Goal: Navigation & Orientation: Find specific page/section

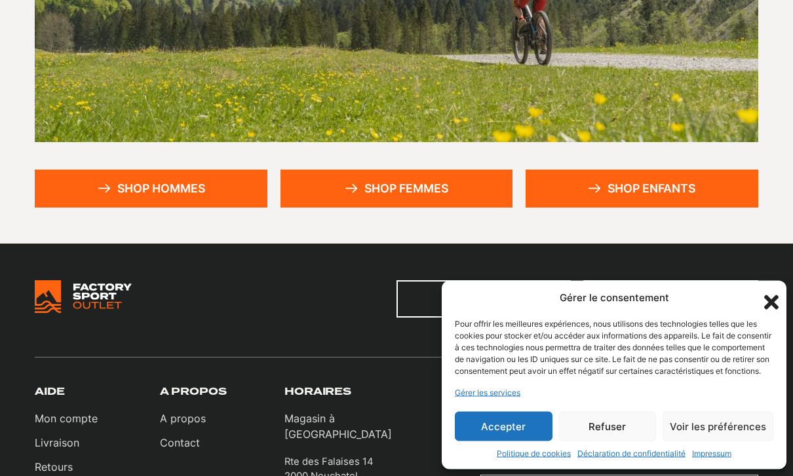
scroll to position [328, 0]
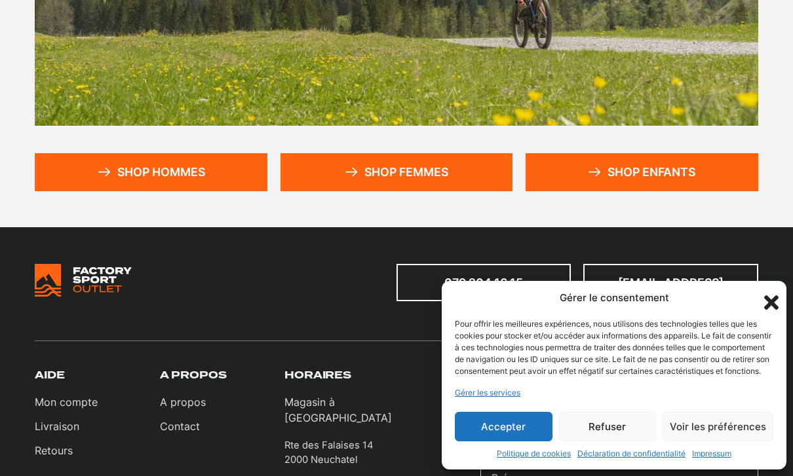
click at [371, 175] on link "Shop femmes" at bounding box center [396, 171] width 233 height 37
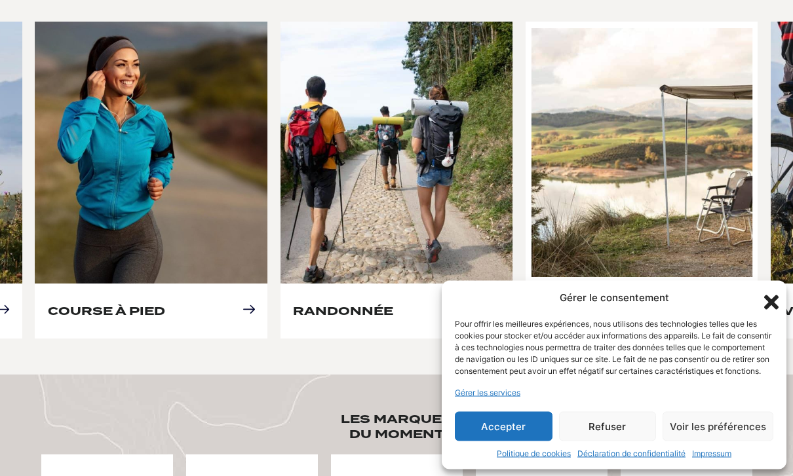
scroll to position [636, 0]
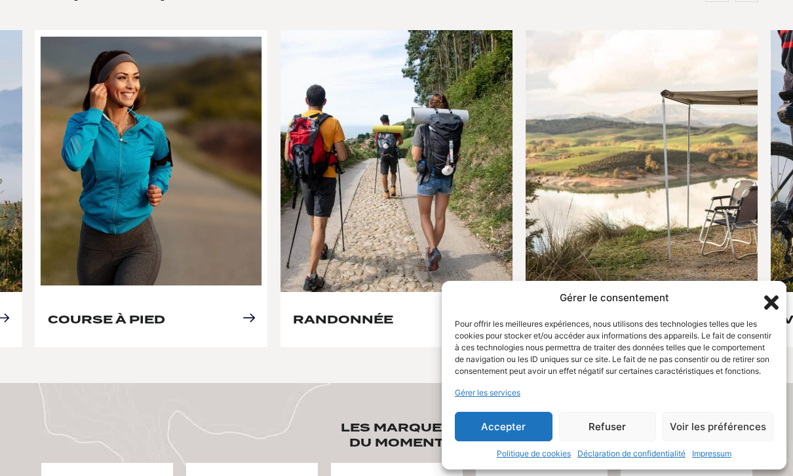
click at [121, 312] on link "Course à pied" at bounding box center [106, 319] width 117 height 14
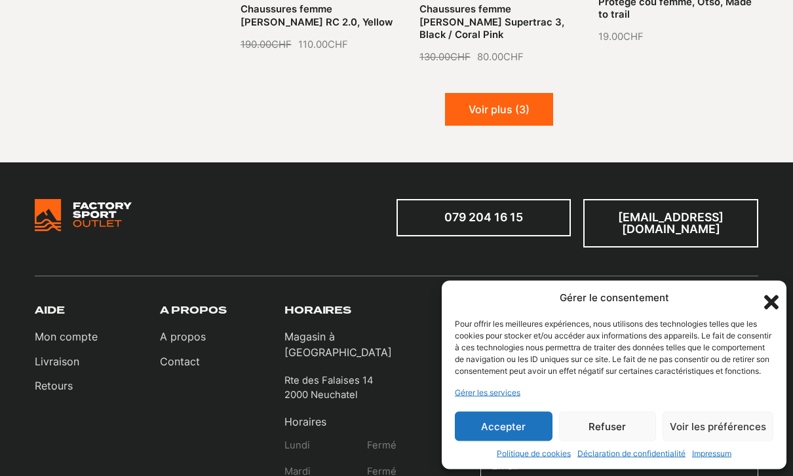
scroll to position [1523, 0]
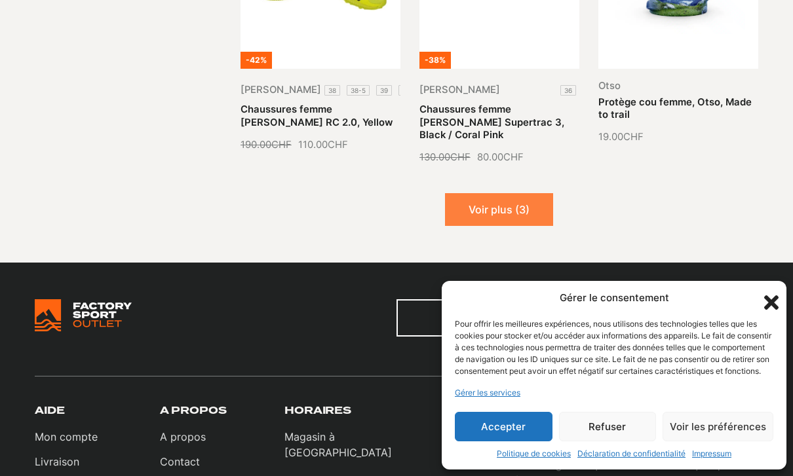
click at [483, 193] on button "Voir plus (3)" at bounding box center [499, 209] width 108 height 33
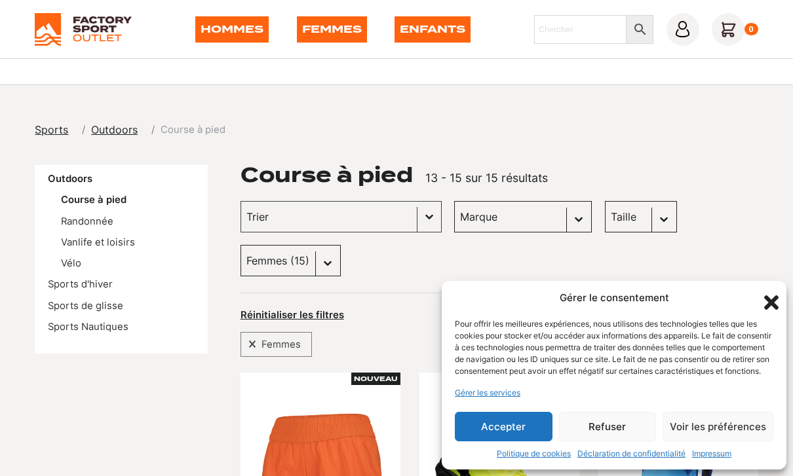
scroll to position [0, 0]
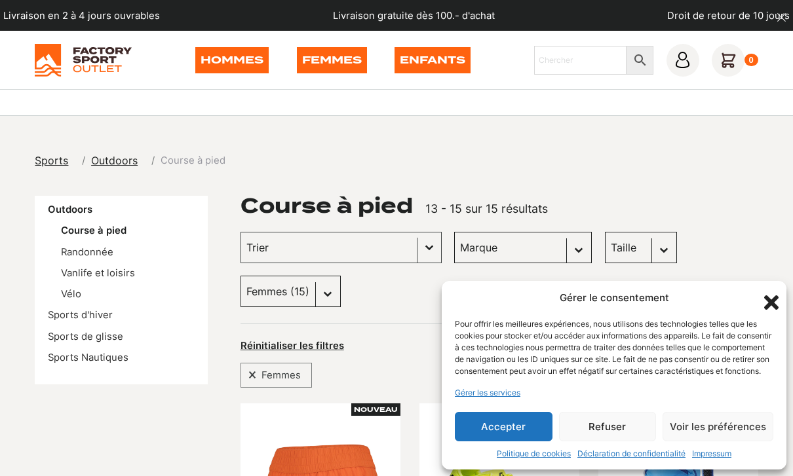
click at [320, 58] on link "Femmes" at bounding box center [332, 60] width 70 height 26
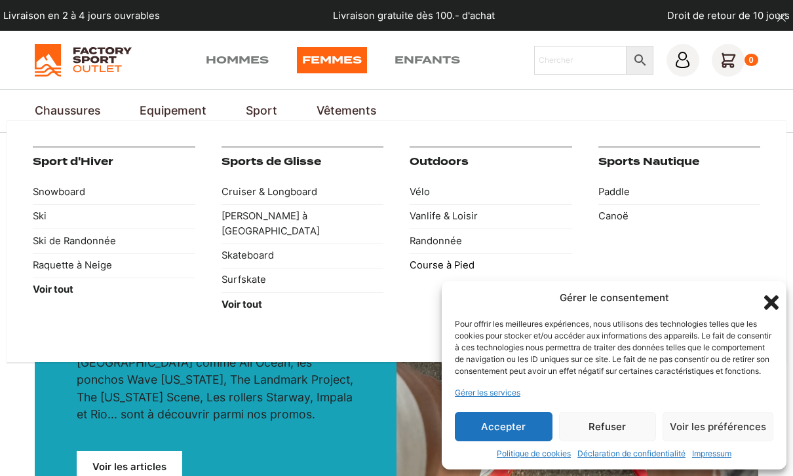
click at [414, 265] on link "Course à Pied" at bounding box center [490, 266] width 162 height 24
